Goal: Task Accomplishment & Management: Manage account settings

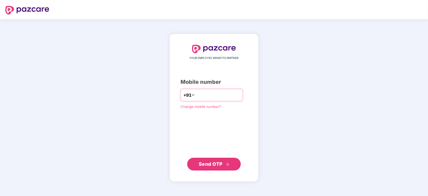
click at [196, 95] on input "number" at bounding box center [218, 95] width 44 height 9
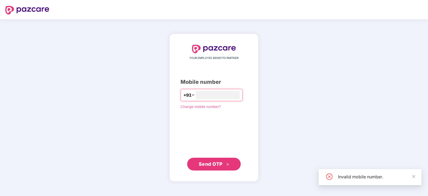
click at [219, 168] on button "Send OTP" at bounding box center [214, 164] width 54 height 13
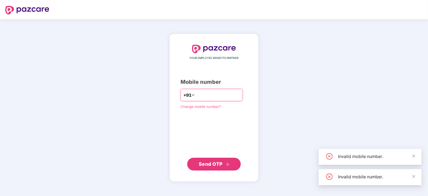
drag, startPoint x: 224, startPoint y: 94, endPoint x: 155, endPoint y: 89, distance: 69.2
click at [155, 89] on div "YOUR EMPLOYEE BENEFITS PARTNER Mobile number +91 ********* Change mobile number…" at bounding box center [214, 107] width 428 height 177
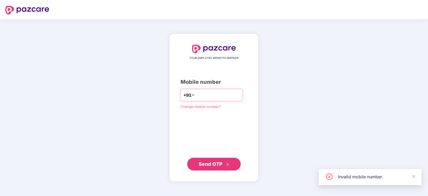
click at [214, 96] on input "*********" at bounding box center [218, 95] width 44 height 9
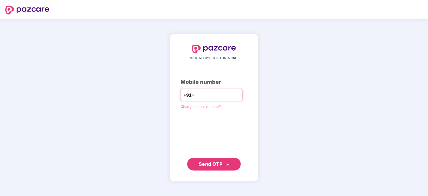
type input "*"
type input "**********"
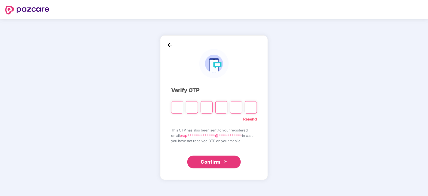
click at [175, 108] on input "Please enter verification code. Digit 1" at bounding box center [177, 107] width 12 height 12
type input "*"
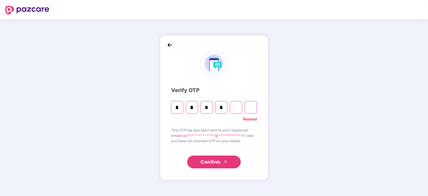
type input "*"
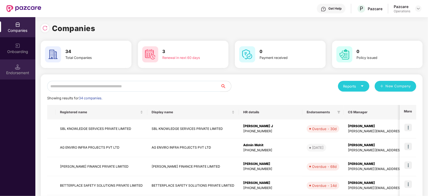
click at [17, 76] on div "Endorsement" at bounding box center [17, 69] width 35 height 20
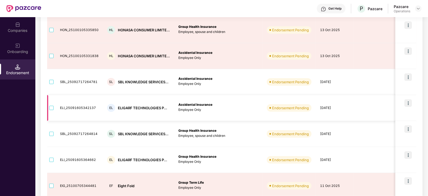
scroll to position [85, 0]
click at [126, 114] on td "EL ELIGARF TECHNOLOGIES P..." at bounding box center [138, 108] width 71 height 26
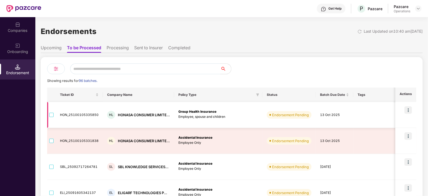
scroll to position [33, 0]
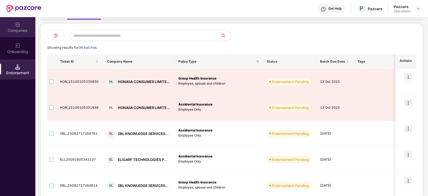
click at [18, 25] on img at bounding box center [17, 24] width 5 height 5
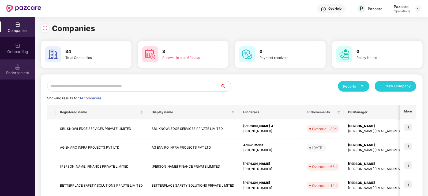
click at [24, 62] on div "Endorsement" at bounding box center [17, 69] width 35 height 20
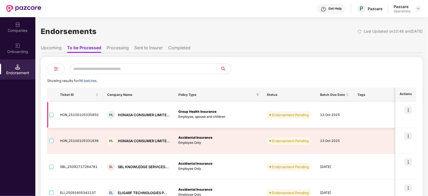
click at [408, 110] on img at bounding box center [407, 109] width 7 height 7
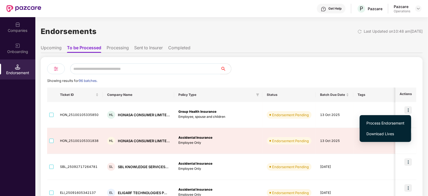
click at [393, 121] on span "Process Endorsement" at bounding box center [385, 123] width 38 height 6
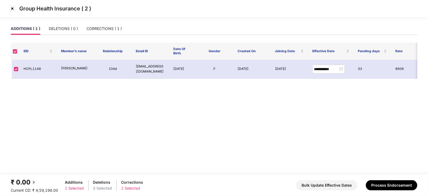
click at [13, 7] on img at bounding box center [12, 8] width 9 height 9
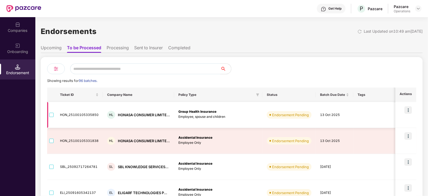
click at [407, 110] on img at bounding box center [407, 109] width 7 height 7
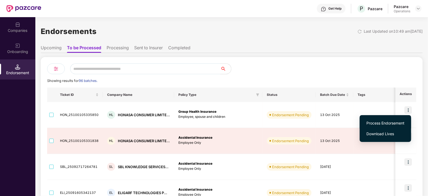
click at [391, 121] on span "Process Endorsement" at bounding box center [385, 123] width 38 height 6
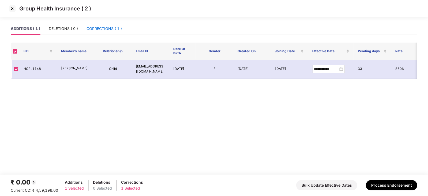
click at [107, 26] on div "CORRECTIONS ( 1 )" at bounding box center [103, 29] width 35 height 6
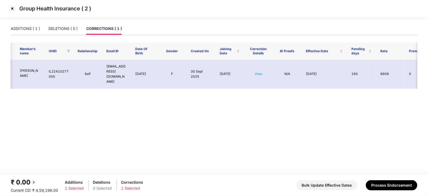
scroll to position [0, 35]
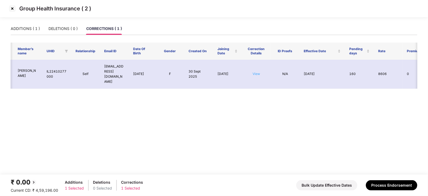
click at [255, 72] on link "View" at bounding box center [256, 74] width 7 height 4
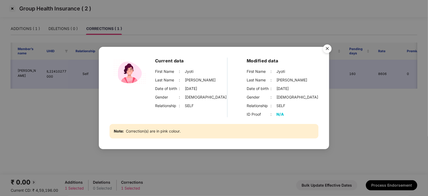
click at [328, 50] on img "Close" at bounding box center [327, 49] width 15 height 15
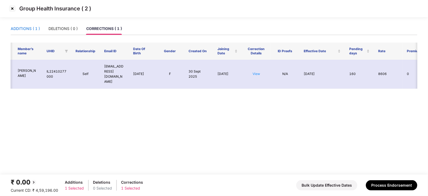
click at [25, 27] on div "ADDITIONS ( 1 )" at bounding box center [25, 29] width 29 height 6
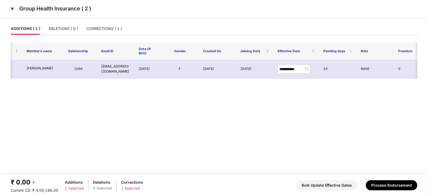
scroll to position [0, 0]
click at [12, 9] on img at bounding box center [12, 8] width 9 height 9
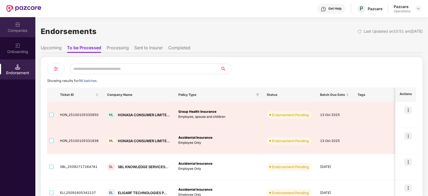
click at [18, 26] on img at bounding box center [17, 24] width 5 height 5
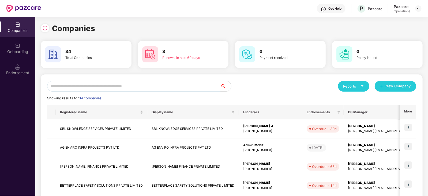
click at [123, 85] on input "text" at bounding box center [133, 86] width 173 height 11
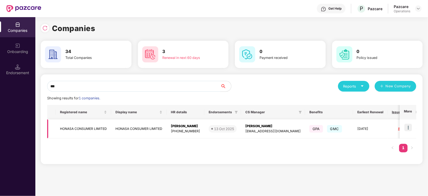
type input "***"
click at [412, 128] on img at bounding box center [407, 127] width 7 height 7
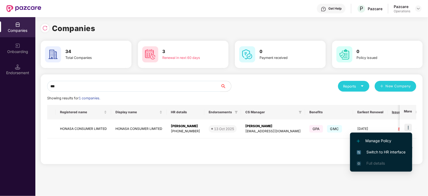
click at [391, 149] on span "Switch to HR interface" at bounding box center [381, 152] width 49 height 6
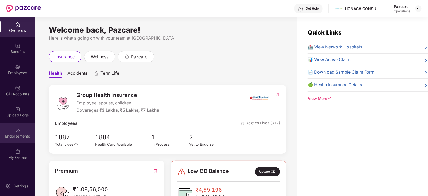
click at [11, 130] on div "Endorsements" at bounding box center [17, 133] width 35 height 20
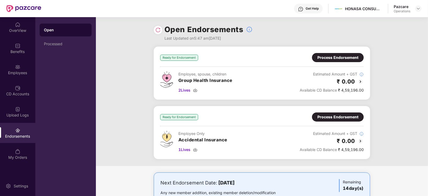
click at [361, 81] on img at bounding box center [360, 81] width 6 height 6
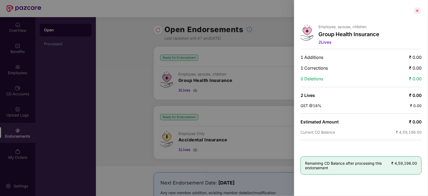
click at [417, 12] on div at bounding box center [417, 10] width 9 height 9
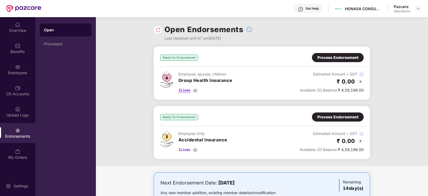
click at [183, 89] on span "2 Lives" at bounding box center [184, 90] width 12 height 6
click at [13, 31] on div "OverView" at bounding box center [17, 30] width 35 height 5
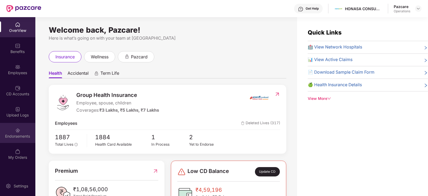
click at [12, 136] on div "Endorsements" at bounding box center [17, 136] width 35 height 5
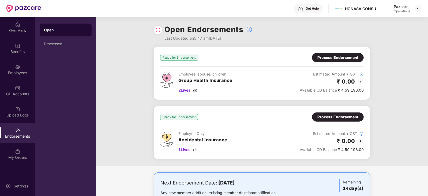
click at [325, 55] on div "Process Endorsement" at bounding box center [337, 58] width 41 height 6
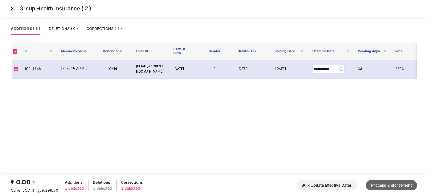
click at [372, 184] on button "Process Endorsement" at bounding box center [391, 185] width 51 height 10
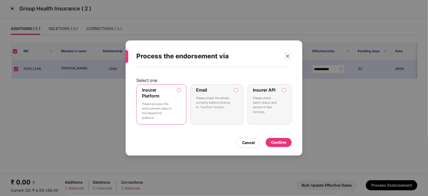
click at [261, 88] on label "Insurer API" at bounding box center [264, 89] width 22 height 5
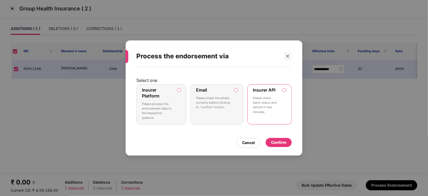
click at [274, 140] on div "Confirm" at bounding box center [278, 143] width 15 height 6
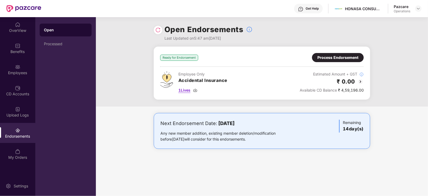
click at [192, 92] on div "1 Lives" at bounding box center [202, 90] width 49 height 6
click at [359, 82] on img at bounding box center [360, 81] width 6 height 6
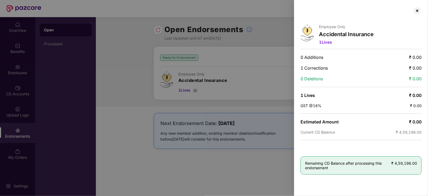
click at [209, 171] on div at bounding box center [214, 98] width 428 height 196
click at [418, 11] on div at bounding box center [417, 10] width 9 height 9
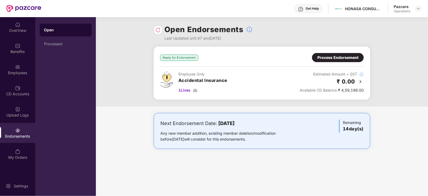
click at [333, 55] on div "Process Endorsement" at bounding box center [337, 58] width 41 height 6
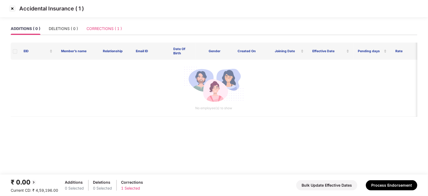
click at [97, 25] on div "CORRECTIONS ( 1 )" at bounding box center [103, 28] width 35 height 12
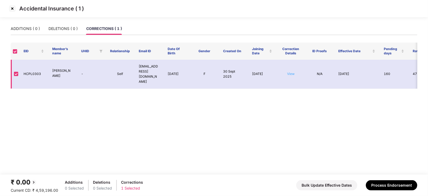
click at [291, 72] on link "View" at bounding box center [290, 74] width 7 height 4
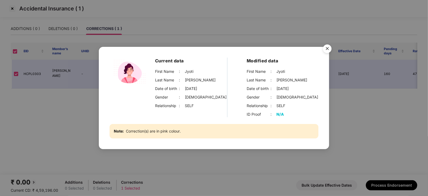
click at [327, 46] on img "Close" at bounding box center [327, 49] width 15 height 15
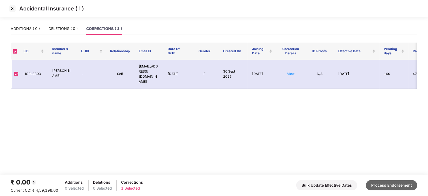
click at [389, 186] on button "Process Endorsement" at bounding box center [391, 185] width 51 height 10
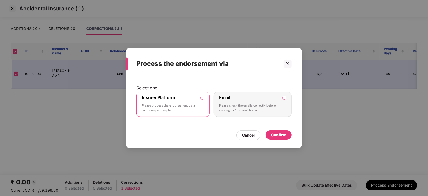
click at [275, 136] on div "Confirm" at bounding box center [278, 135] width 15 height 6
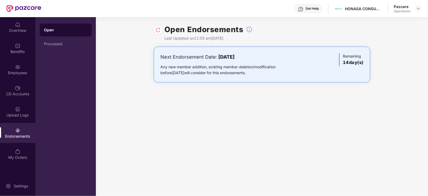
click at [15, 141] on div "Endorsements" at bounding box center [17, 133] width 35 height 20
click at [417, 6] on div at bounding box center [418, 8] width 6 height 6
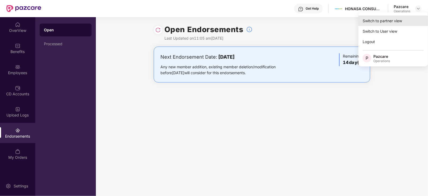
click at [399, 20] on div "Switch to partner view" at bounding box center [393, 21] width 70 height 10
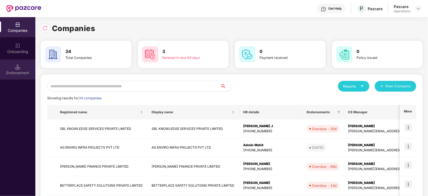
click at [12, 64] on div "Endorsement" at bounding box center [17, 69] width 35 height 20
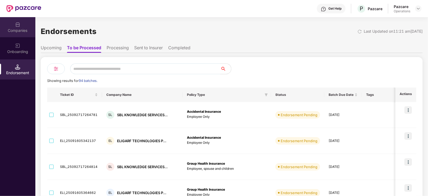
click at [23, 24] on div "Companies" at bounding box center [17, 27] width 35 height 20
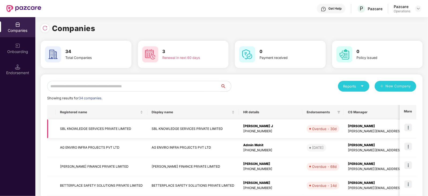
click at [414, 127] on td at bounding box center [408, 128] width 17 height 19
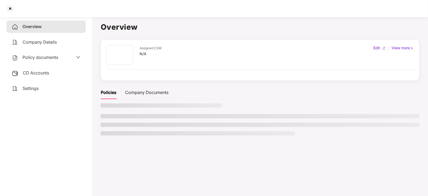
click at [404, 126] on ul at bounding box center [260, 124] width 319 height 21
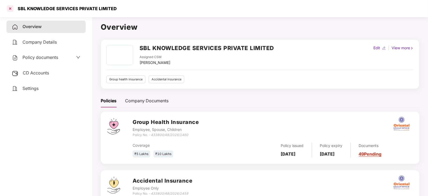
click at [8, 10] on div at bounding box center [10, 8] width 9 height 9
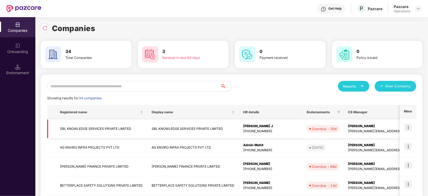
click at [407, 127] on img at bounding box center [407, 127] width 7 height 7
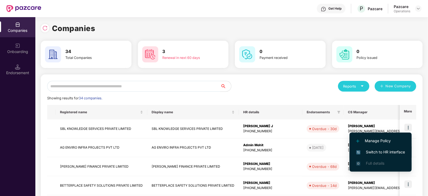
click at [382, 149] on span "Switch to HR interface" at bounding box center [380, 152] width 49 height 6
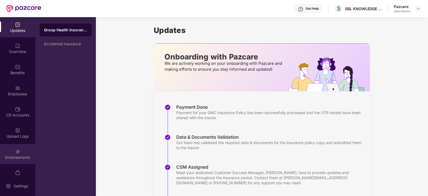
click at [17, 157] on div "Endorsements" at bounding box center [17, 157] width 35 height 5
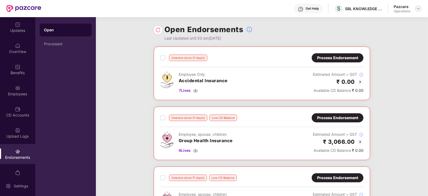
click at [419, 10] on img at bounding box center [418, 8] width 4 height 4
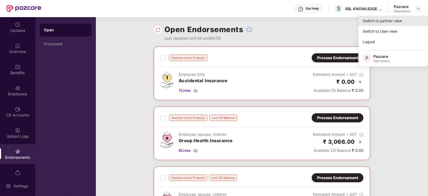
click at [398, 21] on div "Switch to partner view" at bounding box center [393, 21] width 70 height 10
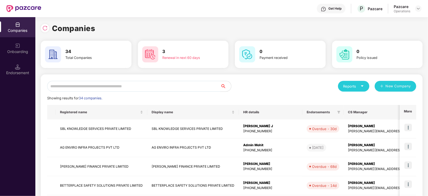
click at [172, 85] on input "text" at bounding box center [133, 86] width 173 height 11
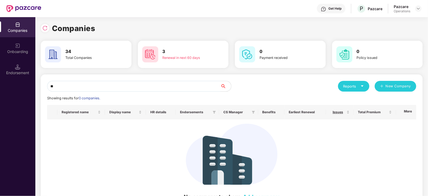
type input "*"
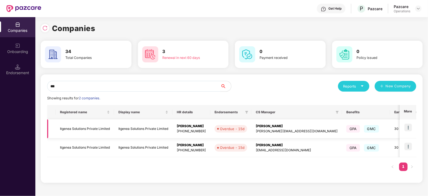
type input "***"
click at [98, 131] on td "Itgenea Solutions Private Limited" at bounding box center [85, 128] width 58 height 19
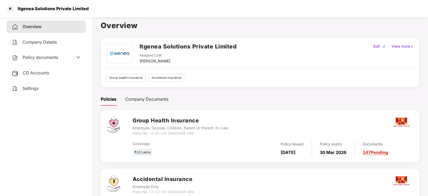
scroll to position [1, 0]
click at [11, 9] on div at bounding box center [10, 8] width 9 height 9
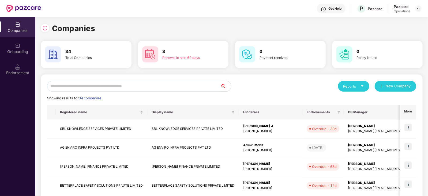
click at [56, 84] on input "text" at bounding box center [133, 86] width 173 height 11
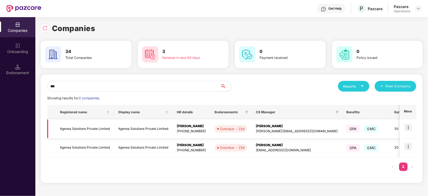
type input "***"
click at [407, 127] on img at bounding box center [407, 127] width 7 height 7
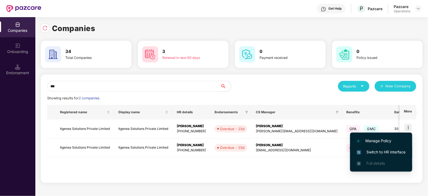
click at [384, 150] on span "Switch to HR interface" at bounding box center [381, 152] width 49 height 6
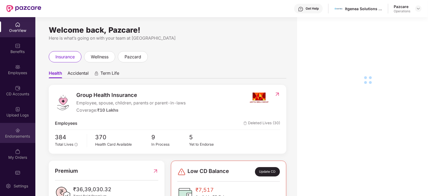
click at [12, 132] on div "Endorsements" at bounding box center [17, 133] width 35 height 20
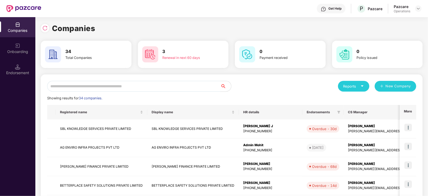
click at [94, 87] on input "text" at bounding box center [133, 86] width 173 height 11
click at [405, 127] on img at bounding box center [407, 127] width 7 height 7
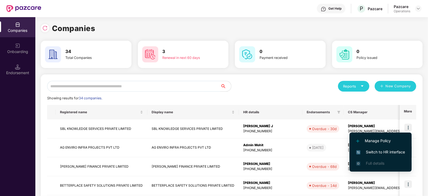
click at [379, 148] on li "Switch to HR interface" at bounding box center [380, 151] width 62 height 11
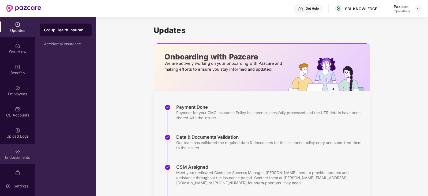
click at [6, 148] on div "Endorsements" at bounding box center [17, 154] width 35 height 20
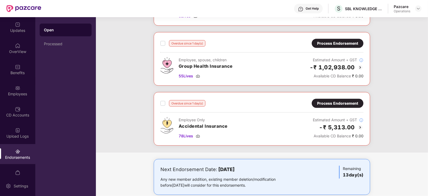
scroll to position [203, 0]
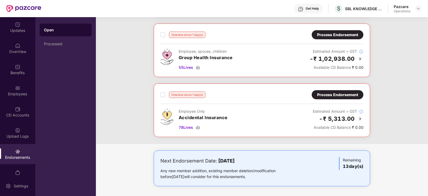
click at [351, 33] on div "Process Endorsement" at bounding box center [337, 35] width 41 height 6
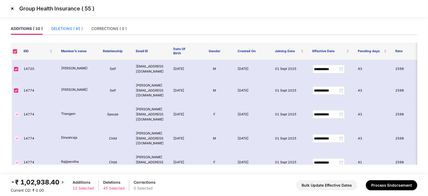
click at [62, 28] on div "DELETIONS ( 45 )" at bounding box center [67, 29] width 32 height 6
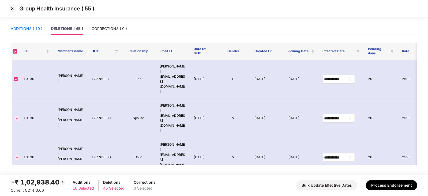
click at [33, 29] on div "ADDITIONS ( 10 )" at bounding box center [27, 29] width 32 height 6
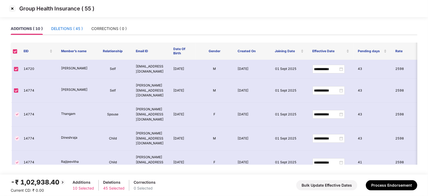
click at [64, 26] on div "DELETIONS ( 45 )" at bounding box center [67, 29] width 32 height 6
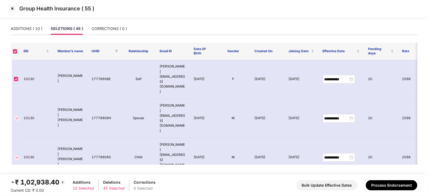
click at [61, 183] on img at bounding box center [62, 182] width 6 height 6
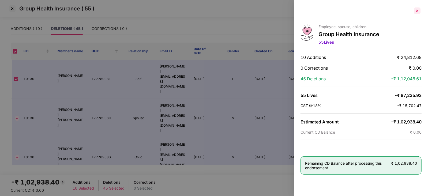
click at [419, 10] on div at bounding box center [417, 10] width 9 height 9
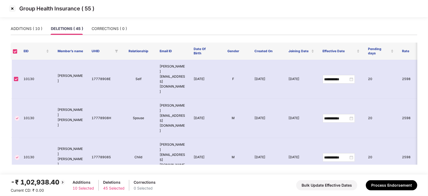
click at [12, 9] on img at bounding box center [12, 8] width 9 height 9
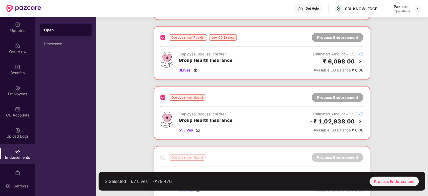
scroll to position [203, 0]
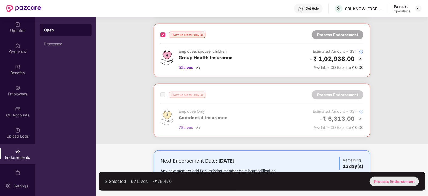
click at [402, 179] on div "Process Endorsement" at bounding box center [394, 181] width 49 height 9
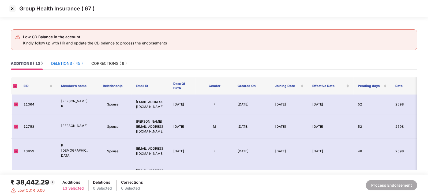
click at [69, 62] on div "DELETIONS ( 45 )" at bounding box center [67, 64] width 32 height 6
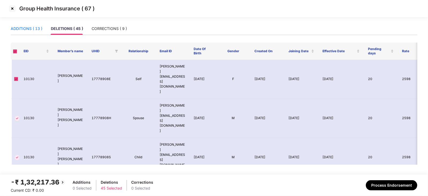
click at [38, 28] on div "ADDITIONS ( 13 )" at bounding box center [27, 29] width 32 height 6
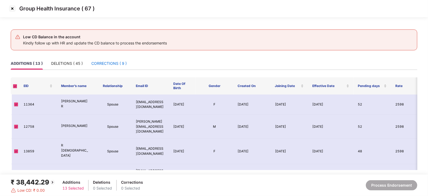
click at [108, 64] on div "CORRECTIONS ( 9 )" at bounding box center [108, 64] width 35 height 6
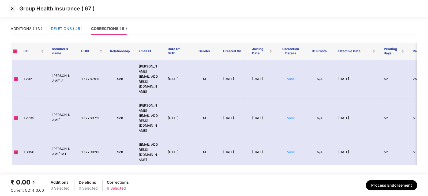
click at [65, 26] on div "DELETIONS ( 45 )" at bounding box center [67, 29] width 32 height 6
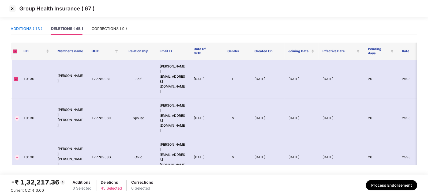
click at [30, 26] on div "ADDITIONS ( 13 )" at bounding box center [27, 29] width 32 height 6
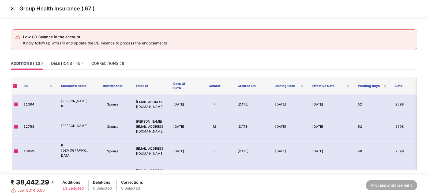
click at [14, 9] on img at bounding box center [12, 8] width 9 height 9
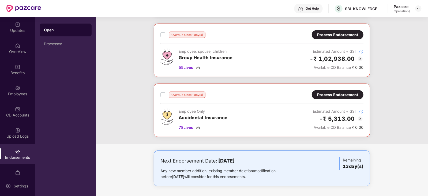
scroll to position [187, 0]
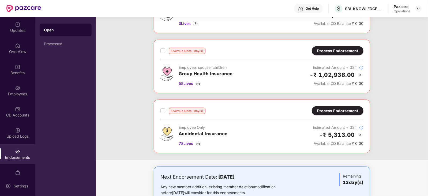
click at [199, 83] on img at bounding box center [198, 83] width 4 height 4
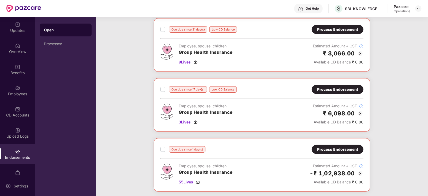
scroll to position [72, 0]
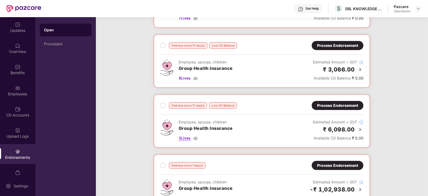
click at [195, 136] on img at bounding box center [195, 138] width 4 height 4
click at [196, 78] on img at bounding box center [195, 78] width 4 height 4
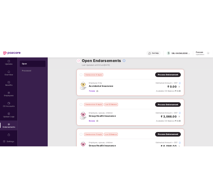
scroll to position [3, 0]
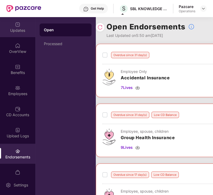
click at [21, 31] on div "Updates" at bounding box center [17, 30] width 35 height 5
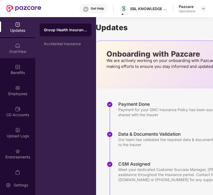
click at [20, 55] on div "OverView" at bounding box center [17, 48] width 35 height 20
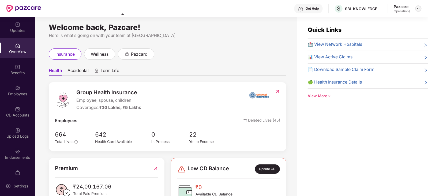
click at [420, 8] on img at bounding box center [418, 8] width 4 height 4
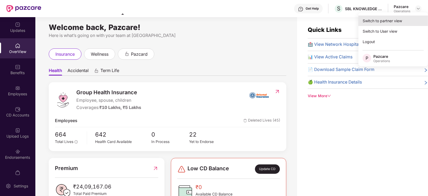
click at [378, 21] on div "Switch to partner view" at bounding box center [393, 21] width 70 height 10
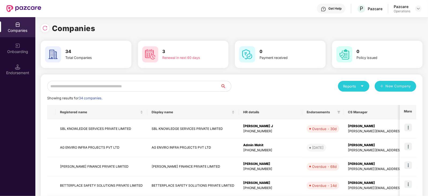
click at [71, 88] on input "text" at bounding box center [133, 86] width 173 height 11
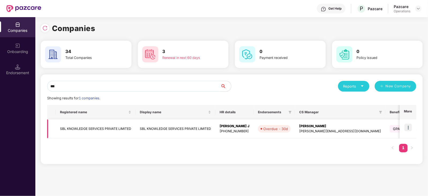
type input "***"
click at [86, 131] on td "SBL KNOWLEDGE SERVICES PRIVATE LIMITED" at bounding box center [96, 128] width 80 height 19
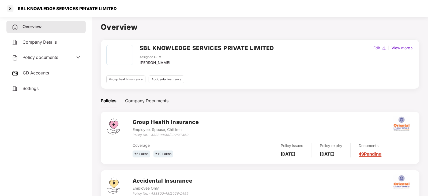
click at [53, 56] on span "Policy documents" at bounding box center [40, 57] width 36 height 5
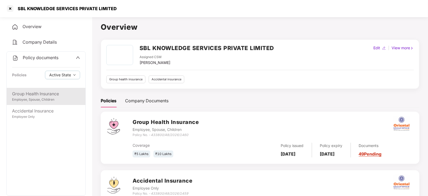
click at [33, 95] on div "Group Health Insurance" at bounding box center [46, 94] width 68 height 7
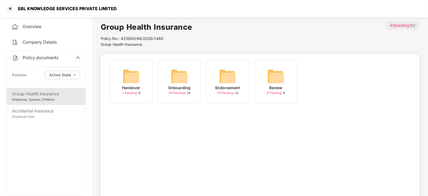
click at [181, 80] on img at bounding box center [179, 76] width 17 height 17
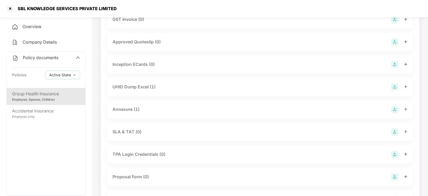
scroll to position [208, 0]
click at [141, 88] on div "UHID Dump Excel (1)" at bounding box center [133, 86] width 43 height 7
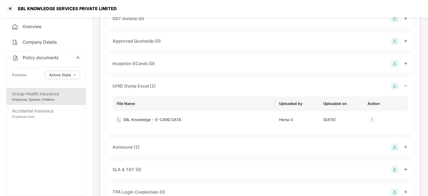
click at [135, 149] on div "Annexure (1)" at bounding box center [125, 147] width 27 height 7
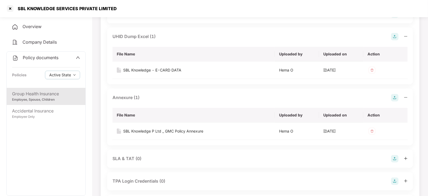
scroll to position [258, 0]
click at [182, 129] on div "SBL Knowledge P Ltd _ GMC Policy Annexure" at bounding box center [163, 131] width 80 height 6
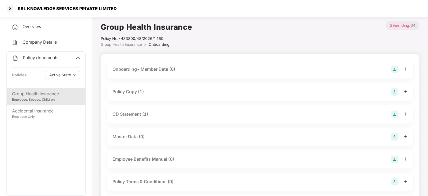
scroll to position [11, 0]
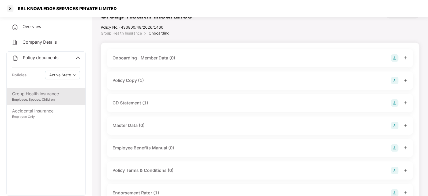
click at [230, 106] on div "CD Statement (1)" at bounding box center [259, 102] width 295 height 7
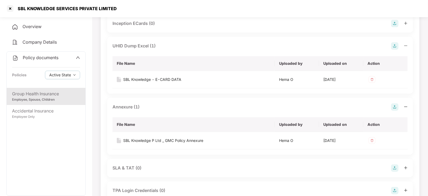
scroll to position [287, 0]
click at [171, 140] on div "SBL Knowledge P Ltd _ GMC Policy Annexure" at bounding box center [163, 140] width 80 height 6
